Goal: Task Accomplishment & Management: Use online tool/utility

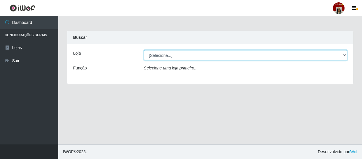
click at [341, 55] on select "[Selecione...] Mar Vermelho - Loja 04" at bounding box center [246, 55] width 204 height 10
select select "251"
click at [144, 50] on select "[Selecione...] Mar Vermelho - Loja 04" at bounding box center [246, 55] width 204 height 10
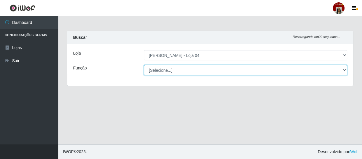
click at [345, 70] on select "[Selecione...] ASG ASG + ASG ++ Auxiliar de Depósito Auxiliar de Depósito + Aux…" at bounding box center [246, 70] width 204 height 10
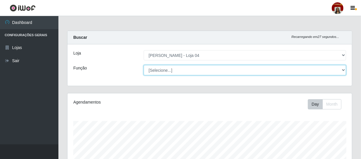
scroll to position [121, 284]
select select "22"
click at [144, 65] on select "[Selecione...] ASG ASG + ASG ++ Auxiliar de Depósito Auxiliar de Depósito + Aux…" at bounding box center [245, 70] width 202 height 10
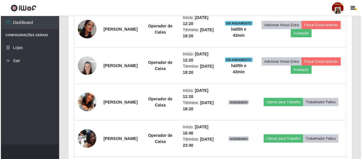
scroll to position [310, 0]
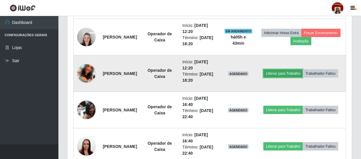
click at [303, 69] on button "Liberar para Trabalho" at bounding box center [282, 73] width 39 height 8
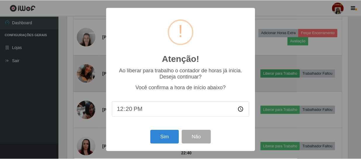
scroll to position [121, 282]
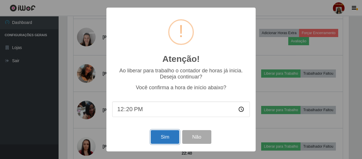
click at [169, 137] on button "Sim" at bounding box center [165, 137] width 28 height 14
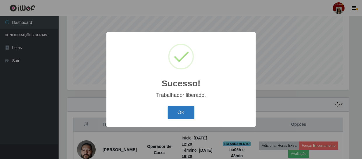
click at [186, 115] on button "OK" at bounding box center [181, 113] width 27 height 14
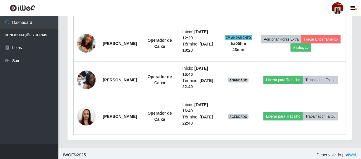
scroll to position [343, 0]
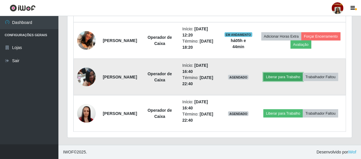
click at [300, 73] on button "Liberar para Trabalho" at bounding box center [282, 77] width 39 height 8
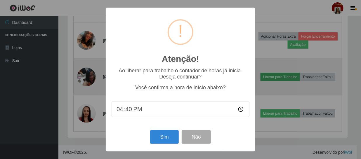
scroll to position [121, 282]
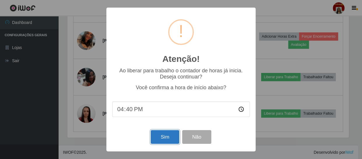
click at [169, 139] on button "Sim" at bounding box center [165, 137] width 28 height 14
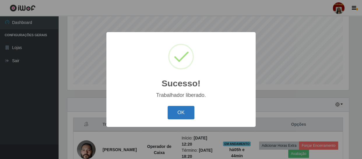
click at [176, 109] on button "OK" at bounding box center [181, 113] width 27 height 14
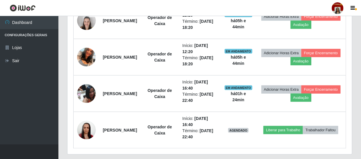
scroll to position [343, 0]
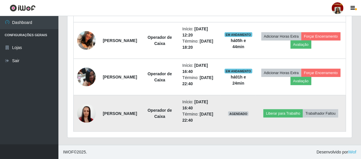
click at [79, 116] on img at bounding box center [86, 113] width 19 height 25
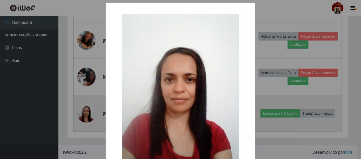
scroll to position [121, 282]
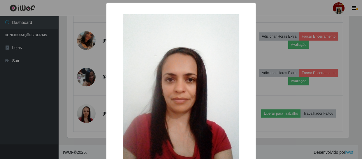
click at [84, 112] on div "× OK Cancel" at bounding box center [181, 79] width 362 height 159
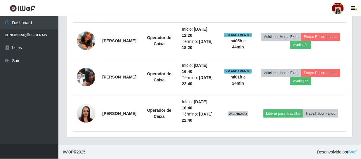
scroll to position [121, 284]
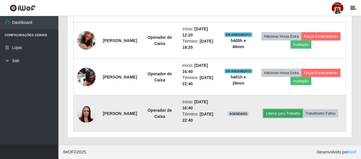
click at [303, 111] on button "Liberar para Trabalho" at bounding box center [282, 113] width 39 height 8
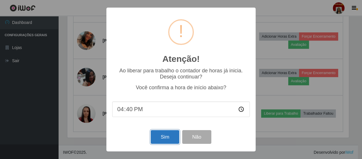
click at [169, 139] on button "Sim" at bounding box center [165, 137] width 28 height 14
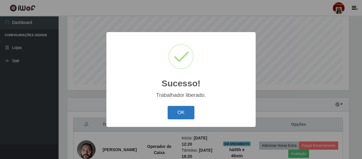
click at [179, 112] on button "OK" at bounding box center [181, 113] width 27 height 14
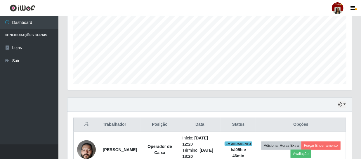
scroll to position [121, 284]
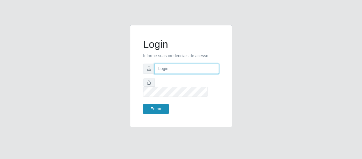
type input "[EMAIL_ADDRESS][DOMAIN_NAME]"
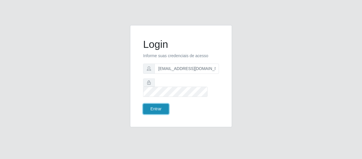
click at [158, 107] on button "Entrar" at bounding box center [156, 109] width 26 height 10
click at [158, 104] on button "Entrar" at bounding box center [156, 109] width 26 height 10
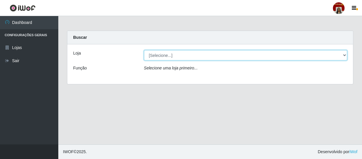
drag, startPoint x: 182, startPoint y: 55, endPoint x: 183, endPoint y: 59, distance: 3.6
click at [182, 55] on select "[Selecione...] Mar Vermelho - Loja 04" at bounding box center [246, 55] width 204 height 10
select select "251"
click at [144, 50] on select "[Selecione...] Mar Vermelho - Loja 04" at bounding box center [246, 55] width 204 height 10
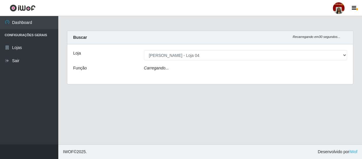
click at [186, 70] on div "Carregando..." at bounding box center [246, 69] width 212 height 8
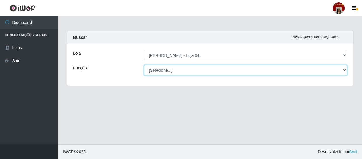
click at [186, 71] on select "[Selecione...] ASG ASG + ASG ++ Auxiliar de Depósito Auxiliar de Depósito + Aux…" at bounding box center [246, 70] width 204 height 10
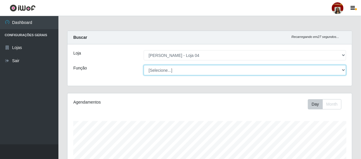
scroll to position [121, 284]
select select "22"
click at [144, 65] on select "[Selecione...] ASG ASG + ASG ++ Auxiliar de Depósito Auxiliar de Depósito + Aux…" at bounding box center [245, 70] width 202 height 10
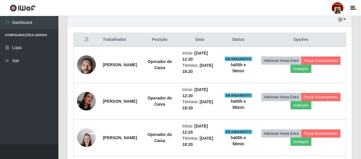
scroll to position [230, 0]
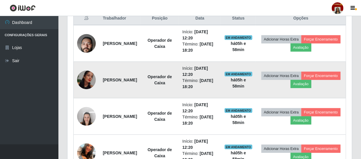
click at [92, 80] on img at bounding box center [86, 80] width 19 height 19
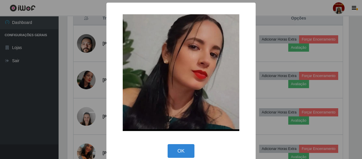
drag, startPoint x: 80, startPoint y: 98, endPoint x: 136, endPoint y: 86, distance: 57.5
click at [78, 97] on div "× OK Cancel" at bounding box center [181, 79] width 362 height 159
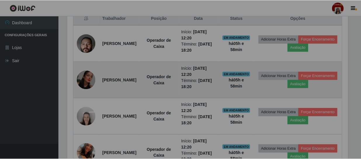
scroll to position [121, 284]
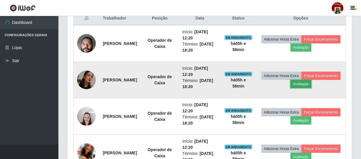
click at [311, 81] on button "Avaliação" at bounding box center [300, 84] width 21 height 8
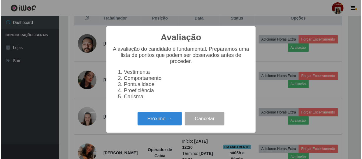
scroll to position [121, 282]
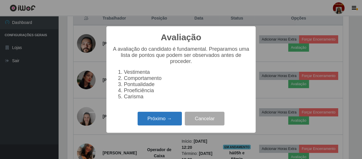
click at [145, 120] on button "Próximo →" at bounding box center [160, 119] width 44 height 14
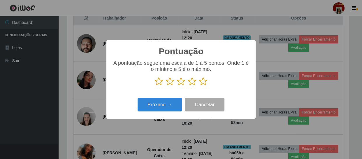
click at [201, 81] on icon at bounding box center [203, 81] width 8 height 9
click at [199, 86] on input "radio" at bounding box center [199, 86] width 0 height 0
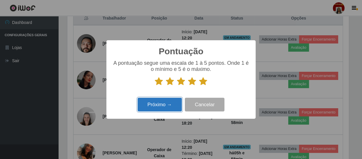
click at [166, 105] on button "Próximo →" at bounding box center [160, 105] width 44 height 14
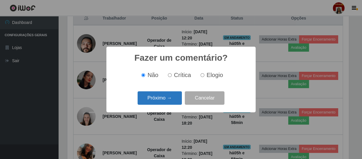
click at [163, 104] on button "Próximo →" at bounding box center [160, 98] width 44 height 14
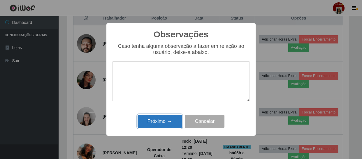
click at [158, 117] on button "Próximo →" at bounding box center [160, 122] width 44 height 14
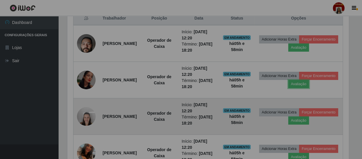
scroll to position [121, 284]
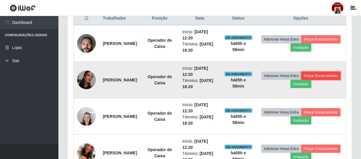
click at [301, 80] on button "Forçar Encerramento" at bounding box center [320, 76] width 39 height 8
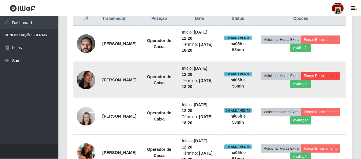
scroll to position [121, 282]
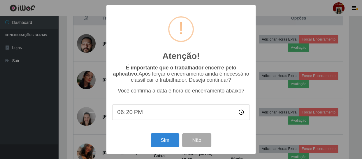
click at [167, 149] on div "Sim Não" at bounding box center [181, 140] width 138 height 17
click at [165, 143] on button "Sim" at bounding box center [165, 140] width 28 height 14
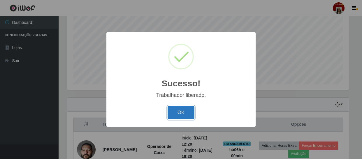
click at [182, 114] on button "OK" at bounding box center [181, 113] width 27 height 14
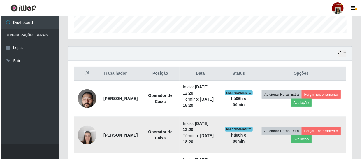
scroll to position [177, 0]
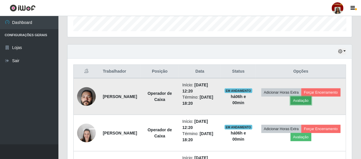
click at [311, 97] on button "Avaliação" at bounding box center [300, 101] width 21 height 8
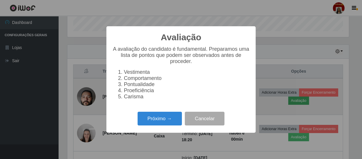
scroll to position [121, 282]
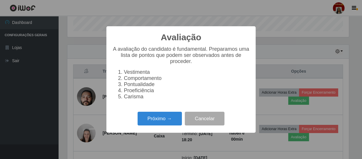
click at [163, 114] on div "Próximo → Cancelar" at bounding box center [181, 118] width 138 height 17
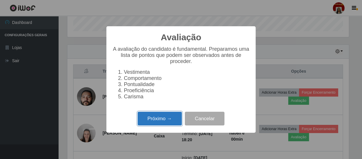
click at [162, 120] on button "Próximo →" at bounding box center [160, 119] width 44 height 14
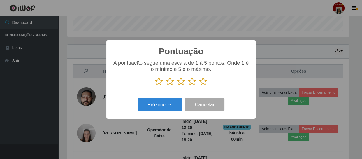
click at [208, 84] on p at bounding box center [181, 81] width 138 height 9
click at [202, 82] on icon at bounding box center [203, 81] width 8 height 9
click at [199, 86] on input "radio" at bounding box center [199, 86] width 0 height 0
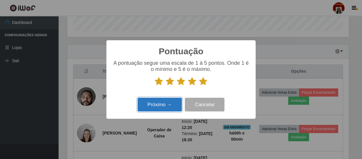
click at [170, 102] on button "Próximo →" at bounding box center [160, 105] width 44 height 14
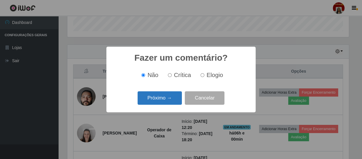
click at [171, 102] on button "Próximo →" at bounding box center [160, 98] width 44 height 14
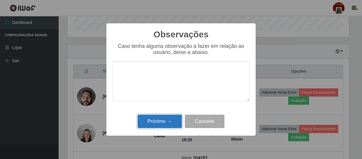
click at [172, 123] on button "Próximo →" at bounding box center [160, 122] width 44 height 14
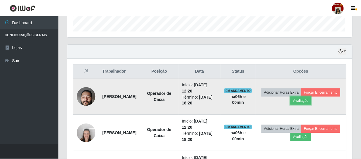
scroll to position [121, 284]
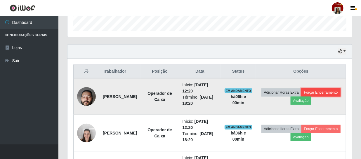
click at [301, 97] on button "Forçar Encerramento" at bounding box center [320, 92] width 39 height 8
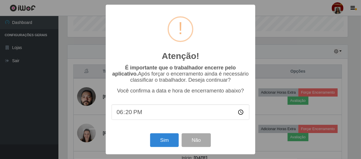
scroll to position [121, 282]
click at [168, 144] on button "Sim" at bounding box center [165, 140] width 28 height 14
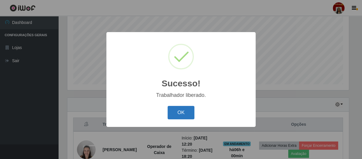
click at [187, 113] on button "OK" at bounding box center [181, 113] width 27 height 14
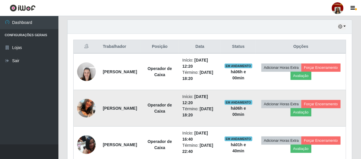
scroll to position [204, 0]
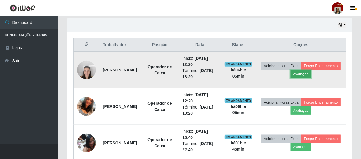
click at [311, 71] on button "Avaliação" at bounding box center [300, 74] width 21 height 8
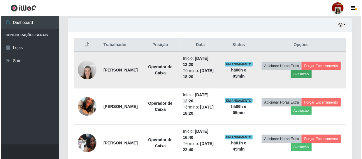
scroll to position [121, 282]
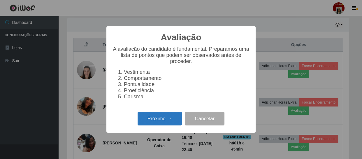
click at [156, 120] on button "Próximo →" at bounding box center [160, 119] width 44 height 14
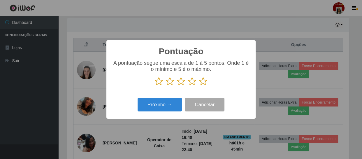
scroll to position [291638, 291477]
click at [204, 81] on icon at bounding box center [203, 81] width 8 height 9
click at [199, 86] on input "radio" at bounding box center [199, 86] width 0 height 0
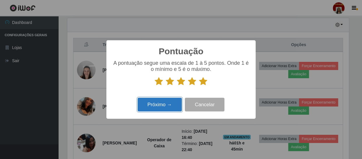
click at [175, 105] on button "Próximo →" at bounding box center [160, 105] width 44 height 14
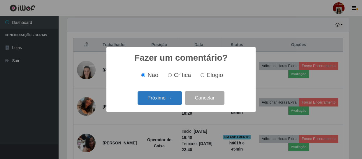
click at [170, 99] on button "Próximo →" at bounding box center [160, 98] width 44 height 14
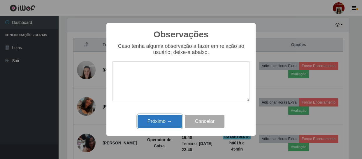
click at [157, 122] on button "Próximo →" at bounding box center [160, 122] width 44 height 14
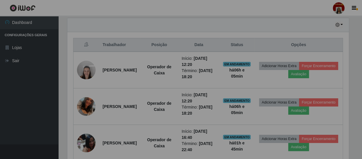
scroll to position [121, 284]
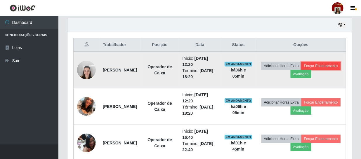
click at [304, 70] on button "Forçar Encerramento" at bounding box center [320, 66] width 39 height 8
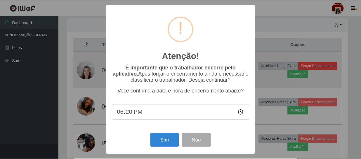
scroll to position [121, 282]
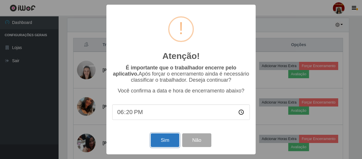
click at [170, 141] on button "Sim" at bounding box center [165, 140] width 28 height 14
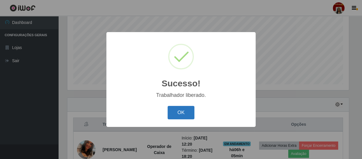
click at [189, 114] on button "OK" at bounding box center [181, 113] width 27 height 14
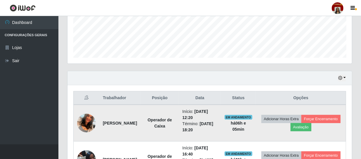
scroll to position [204, 0]
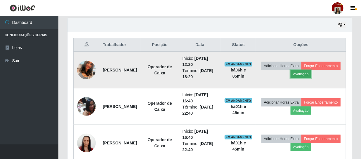
click at [311, 74] on button "Avaliação" at bounding box center [300, 74] width 21 height 8
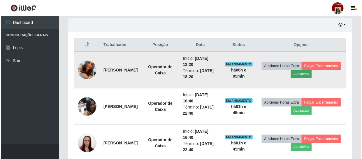
scroll to position [121, 282]
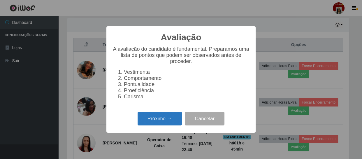
click at [163, 125] on button "Próximo →" at bounding box center [160, 119] width 44 height 14
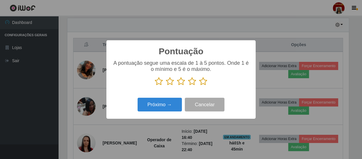
scroll to position [291638, 291477]
click at [203, 83] on icon at bounding box center [203, 81] width 8 height 9
click at [199, 86] on input "radio" at bounding box center [199, 86] width 0 height 0
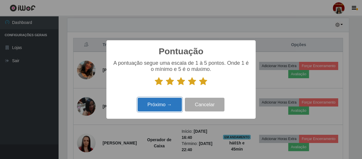
click at [174, 99] on button "Próximo →" at bounding box center [160, 105] width 44 height 14
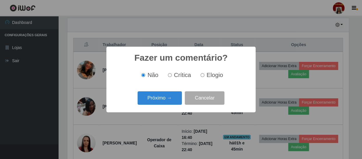
click at [174, 99] on button "Próximo →" at bounding box center [160, 98] width 44 height 14
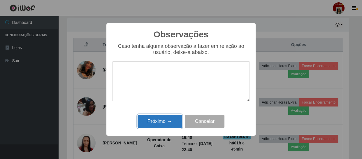
click at [163, 122] on button "Próximo →" at bounding box center [160, 122] width 44 height 14
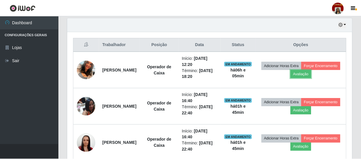
scroll to position [121, 284]
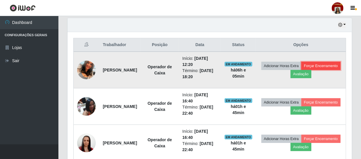
click at [308, 70] on button "Forçar Encerramento" at bounding box center [320, 66] width 39 height 8
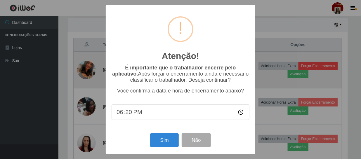
scroll to position [121, 282]
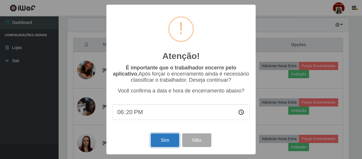
click at [172, 140] on button "Sim" at bounding box center [165, 140] width 28 height 14
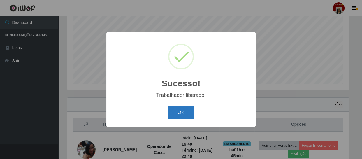
click at [186, 113] on button "OK" at bounding box center [181, 113] width 27 height 14
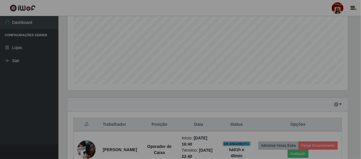
scroll to position [0, 0]
